Goal: Information Seeking & Learning: Learn about a topic

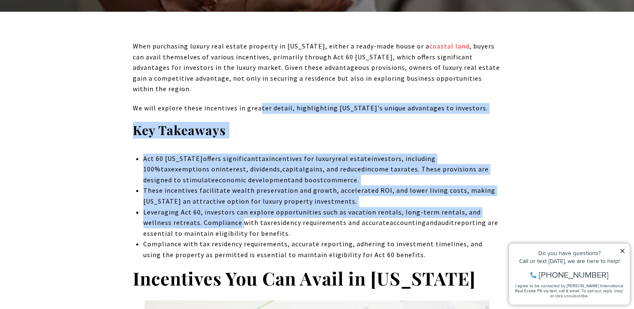
drag, startPoint x: 0, startPoint y: 0, endPoint x: 257, endPoint y: 115, distance: 281.8
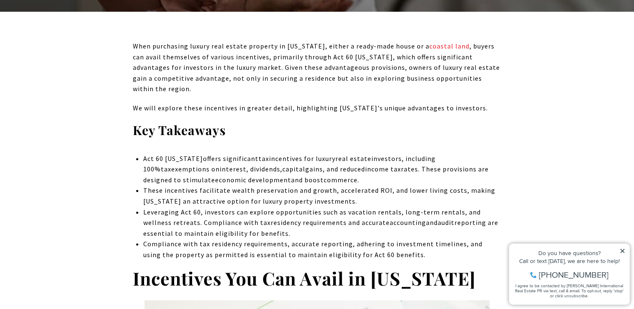
click at [450, 70] on span "When purchasing luxury real estate property in [US_STATE], either a ready-made …" at bounding box center [316, 67] width 367 height 51
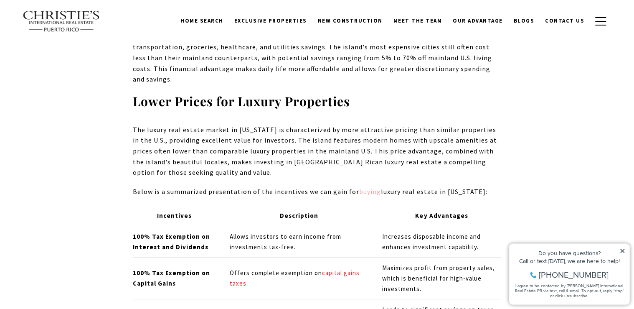
scroll to position [1342, 0]
click at [363, 188] on link "buying" at bounding box center [370, 192] width 22 height 8
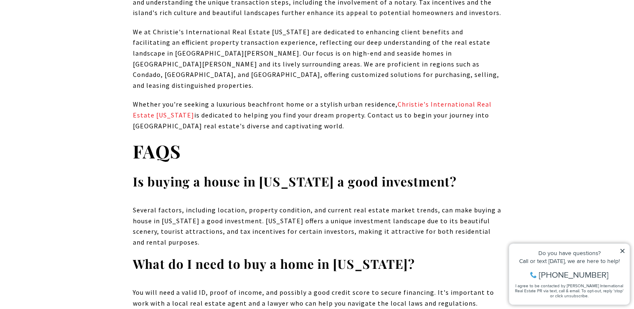
scroll to position [6745, 0]
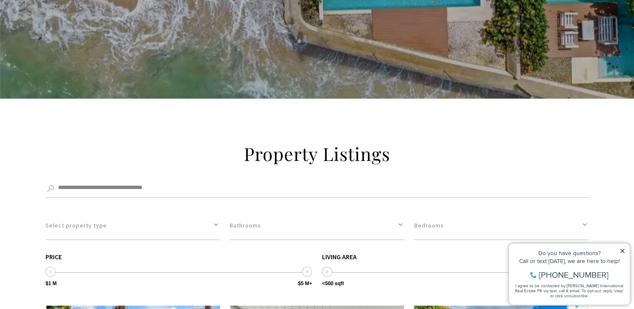
scroll to position [1229, 0]
click at [217, 211] on button "Select property type" at bounding box center [133, 225] width 174 height 29
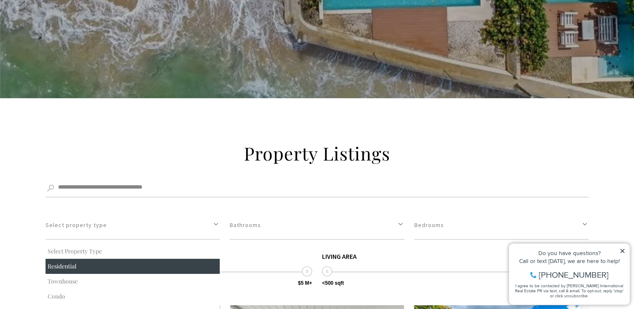
click at [103, 259] on button "Residential" at bounding box center [133, 266] width 174 height 15
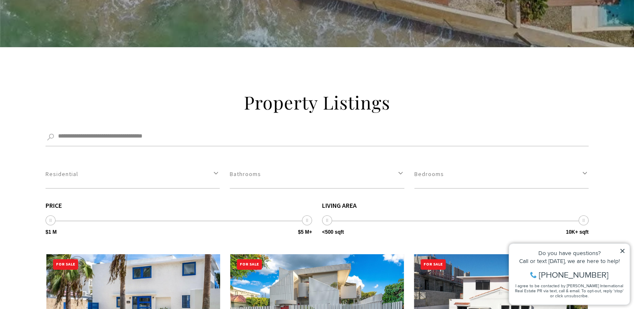
scroll to position [1280, 0]
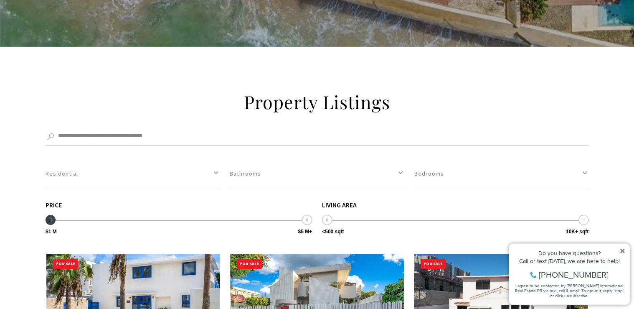
click at [50, 218] on icon at bounding box center [50, 219] width 0 height 3
click at [215, 159] on button "Residential" at bounding box center [133, 173] width 174 height 29
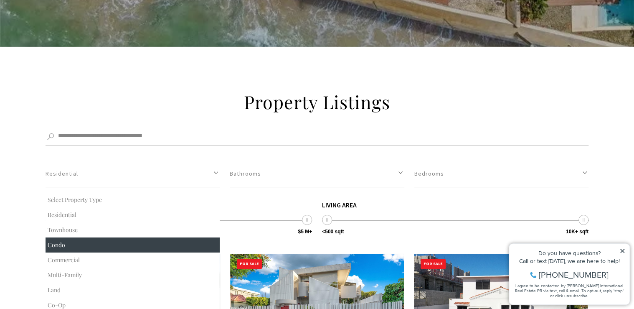
click at [71, 237] on button "Condo" at bounding box center [133, 244] width 174 height 15
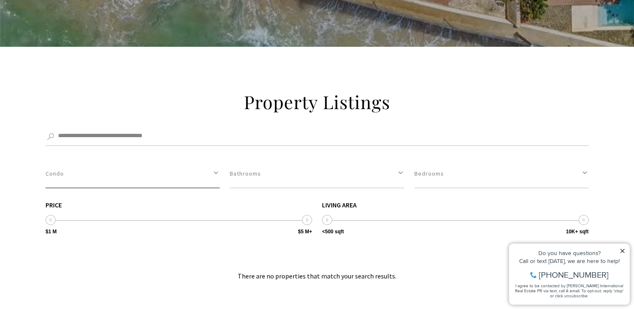
click at [216, 159] on button "Condo" at bounding box center [133, 173] width 174 height 29
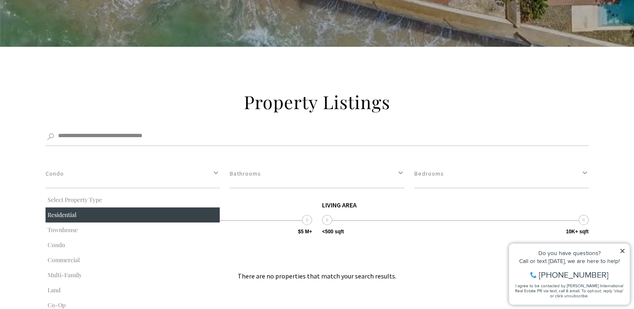
click at [97, 207] on button "Residential" at bounding box center [133, 214] width 174 height 15
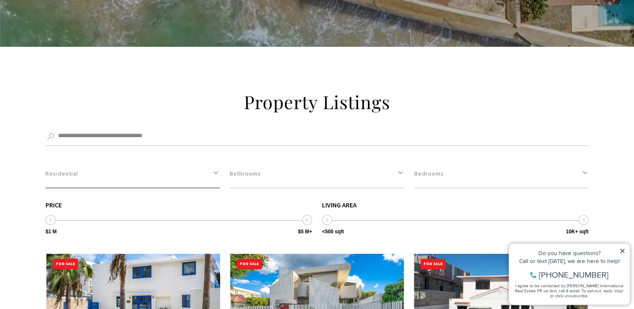
click at [217, 159] on button "Residential" at bounding box center [133, 173] width 174 height 29
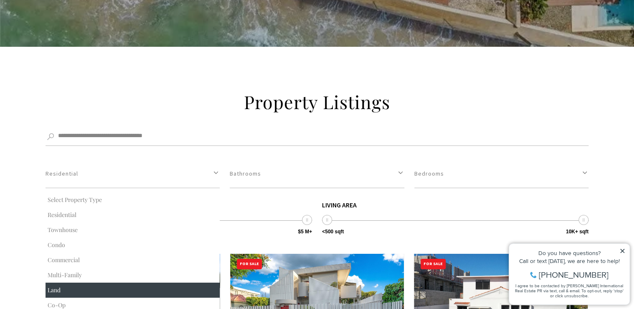
click at [70, 283] on button "Land" at bounding box center [133, 290] width 174 height 15
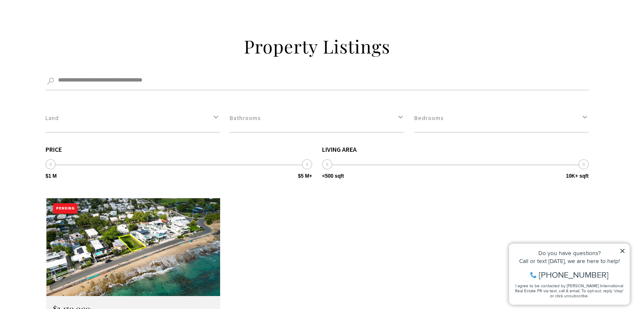
scroll to position [1336, 0]
click at [219, 104] on button "Land" at bounding box center [133, 118] width 174 height 29
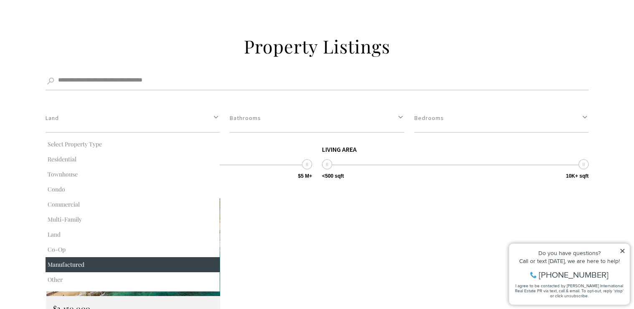
click at [75, 257] on button "Manufactured" at bounding box center [133, 264] width 174 height 15
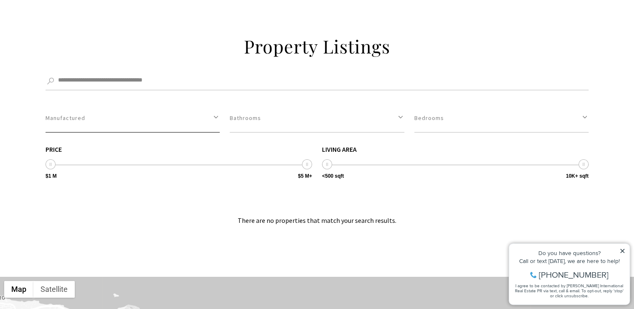
click at [217, 104] on button "Manufactured" at bounding box center [133, 118] width 174 height 29
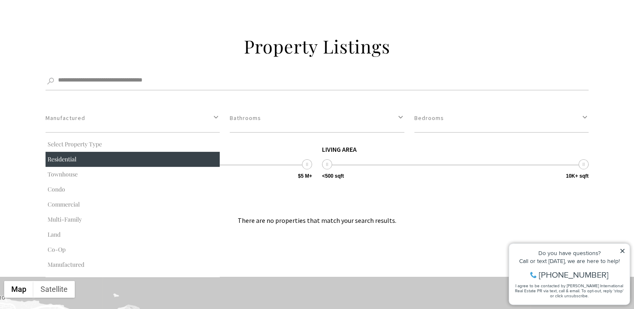
click at [72, 152] on button "Residential" at bounding box center [133, 159] width 174 height 15
select select "**********"
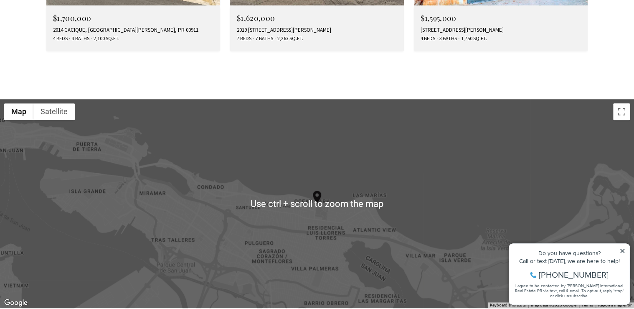
scroll to position [1929, 0]
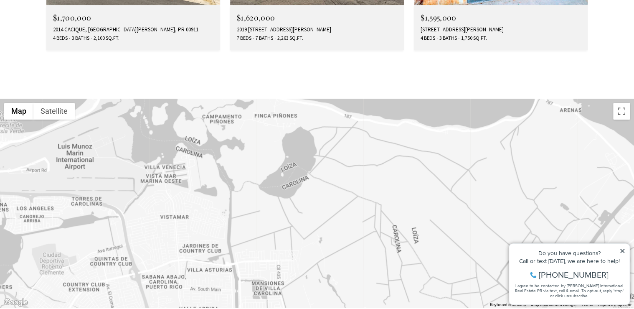
drag, startPoint x: 488, startPoint y: 192, endPoint x: -2, endPoint y: 74, distance: 503.4
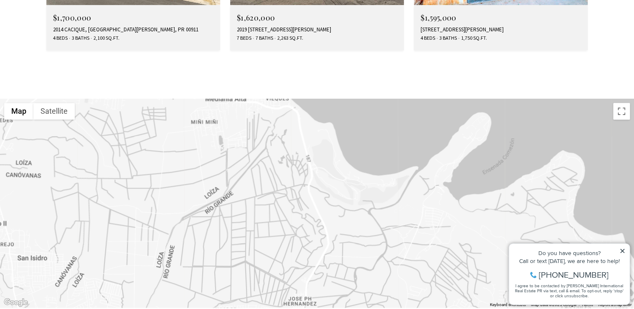
drag, startPoint x: 607, startPoint y: 148, endPoint x: -2, endPoint y: 15, distance: 623.0
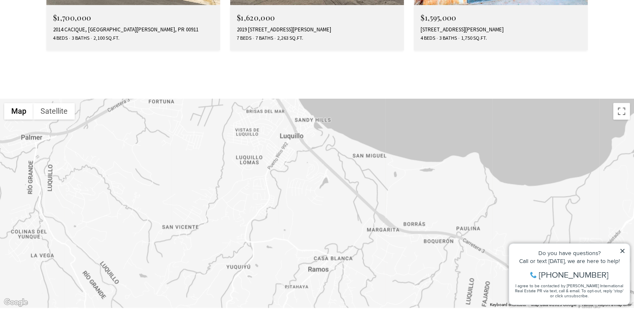
drag, startPoint x: 598, startPoint y: 202, endPoint x: 47, endPoint y: -33, distance: 598.4
click at [624, 249] on icon at bounding box center [623, 251] width 4 height 4
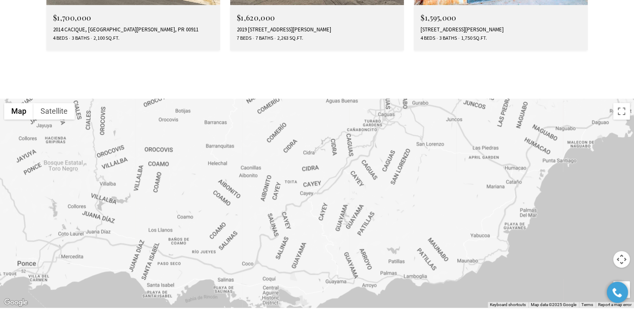
drag, startPoint x: 505, startPoint y: 175, endPoint x: 573, endPoint y: -35, distance: 220.8
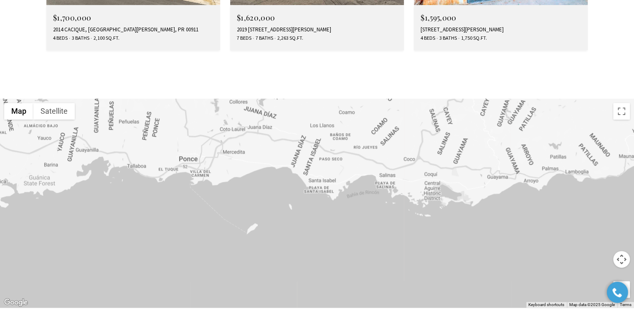
drag, startPoint x: 202, startPoint y: 204, endPoint x: 366, endPoint y: 98, distance: 194.6
click at [366, 99] on div at bounding box center [317, 203] width 634 height 209
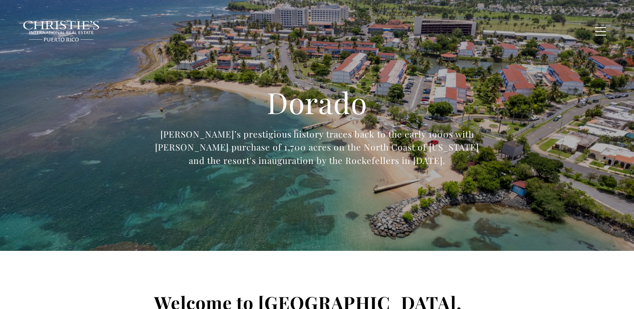
type input "**********"
type input "*********"
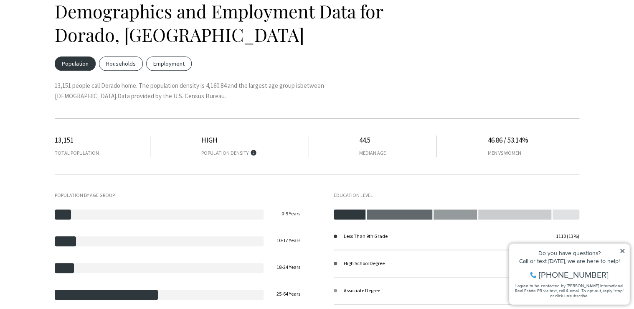
scroll to position [1859, 0]
click at [319, 211] on div "Population by Age Group 0-9: 7.89% 0-9 Years 10-17: 10.27% 10-17 Years 18-24: 9…" at bounding box center [317, 274] width 525 height 201
click at [250, 274] on div "Population by Age Group 0-9: 7.89% 0-9 Years 10-17: 10.27% 10-17 Years 18-24: 9…" at bounding box center [317, 274] width 525 height 201
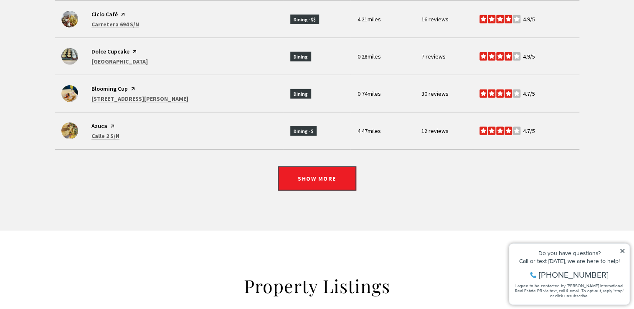
scroll to position [2645, 0]
select select "**********"
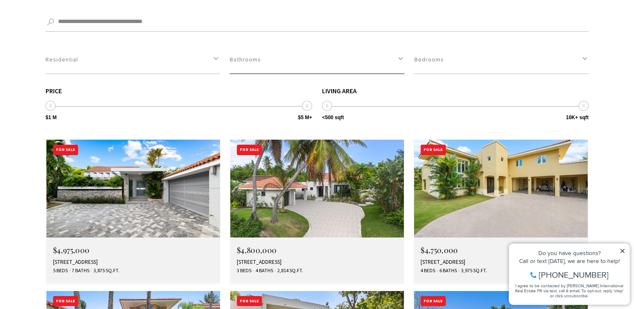
scroll to position [2943, 0]
